Goal: Information Seeking & Learning: Learn about a topic

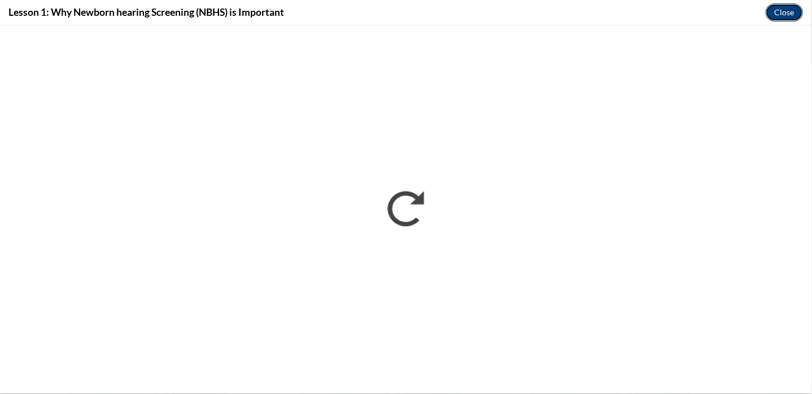
click at [779, 7] on button "Close" at bounding box center [785, 12] width 38 height 18
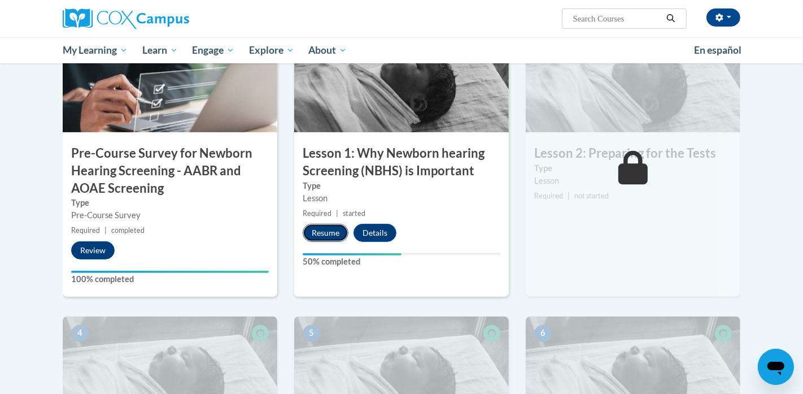
click at [326, 233] on button "Resume" at bounding box center [326, 233] width 46 height 18
